Goal: Task Accomplishment & Management: Manage account settings

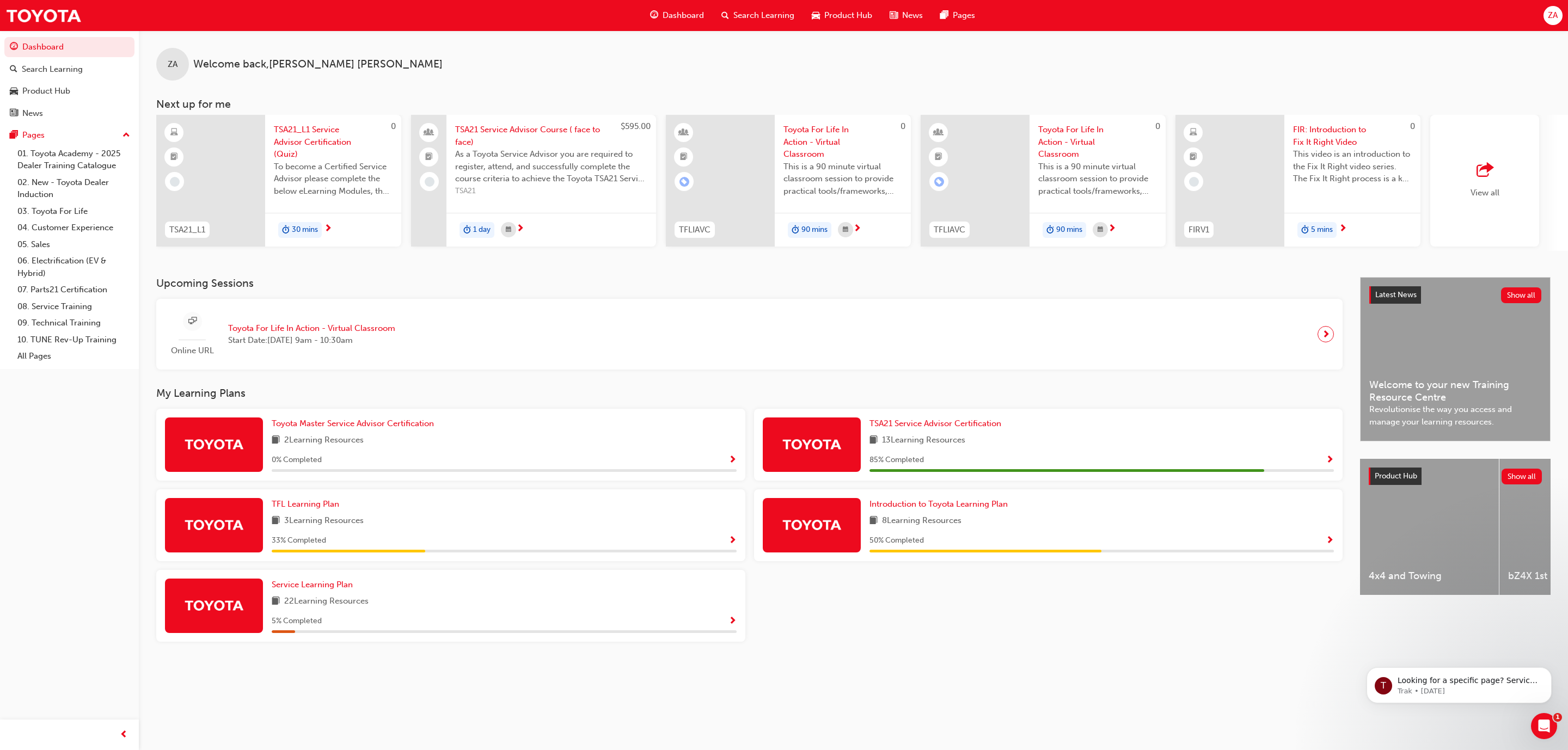
click at [1555, 15] on span "ZA" at bounding box center [1553, 15] width 10 height 13
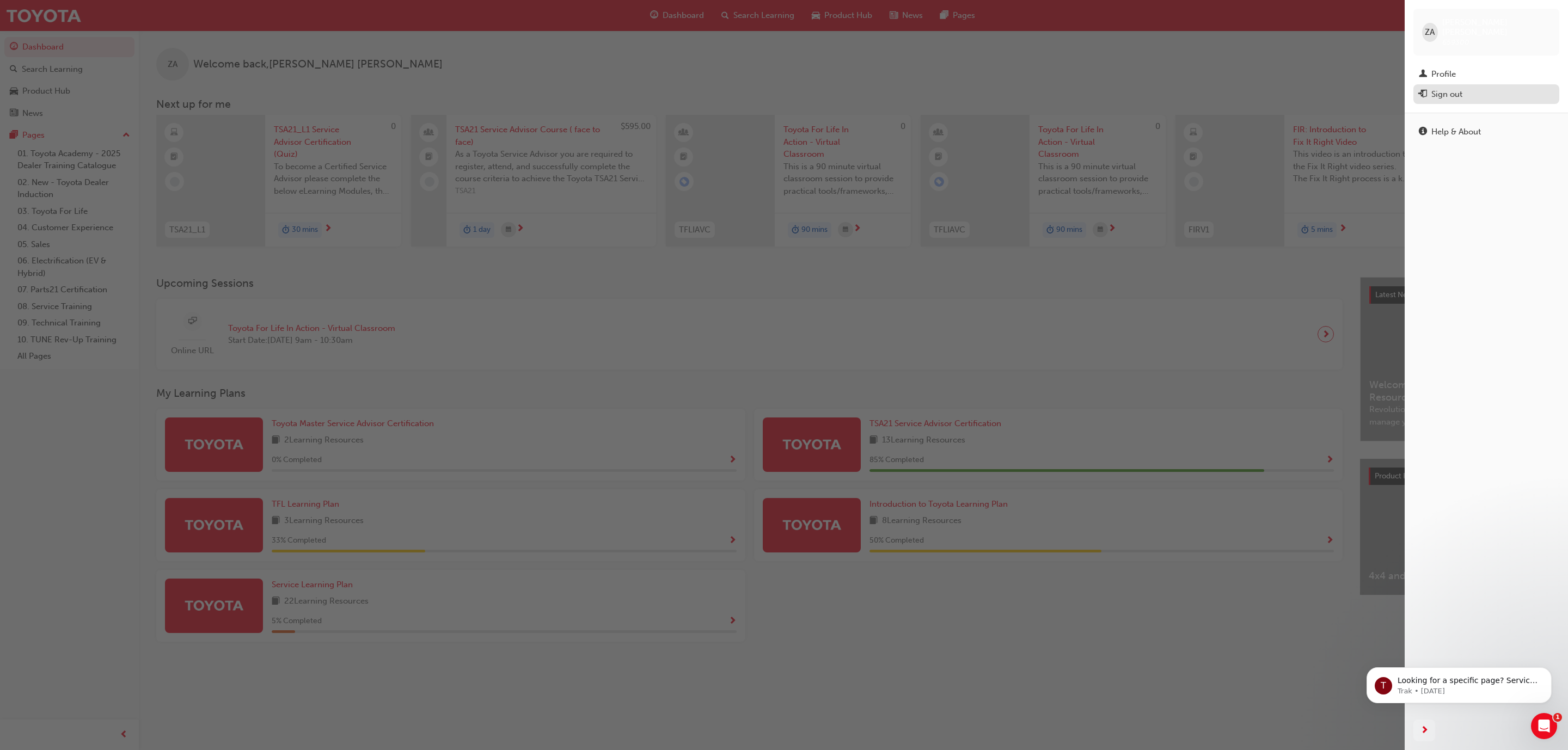
click at [1460, 88] on div "Sign out" at bounding box center [1446, 94] width 31 height 13
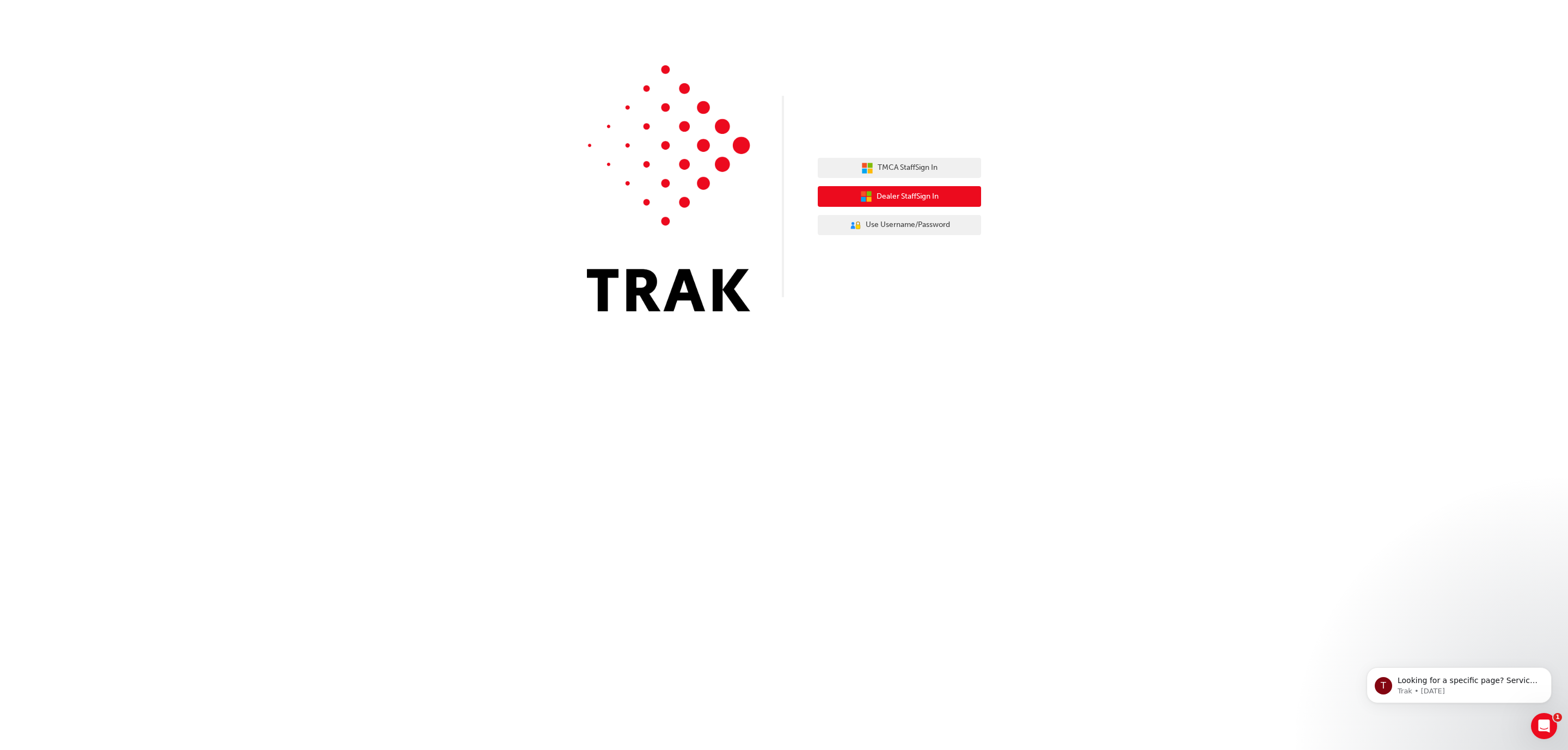
click at [896, 195] on span "Dealer Staff Sign In" at bounding box center [907, 197] width 62 height 13
